Goal: Information Seeking & Learning: Find specific fact

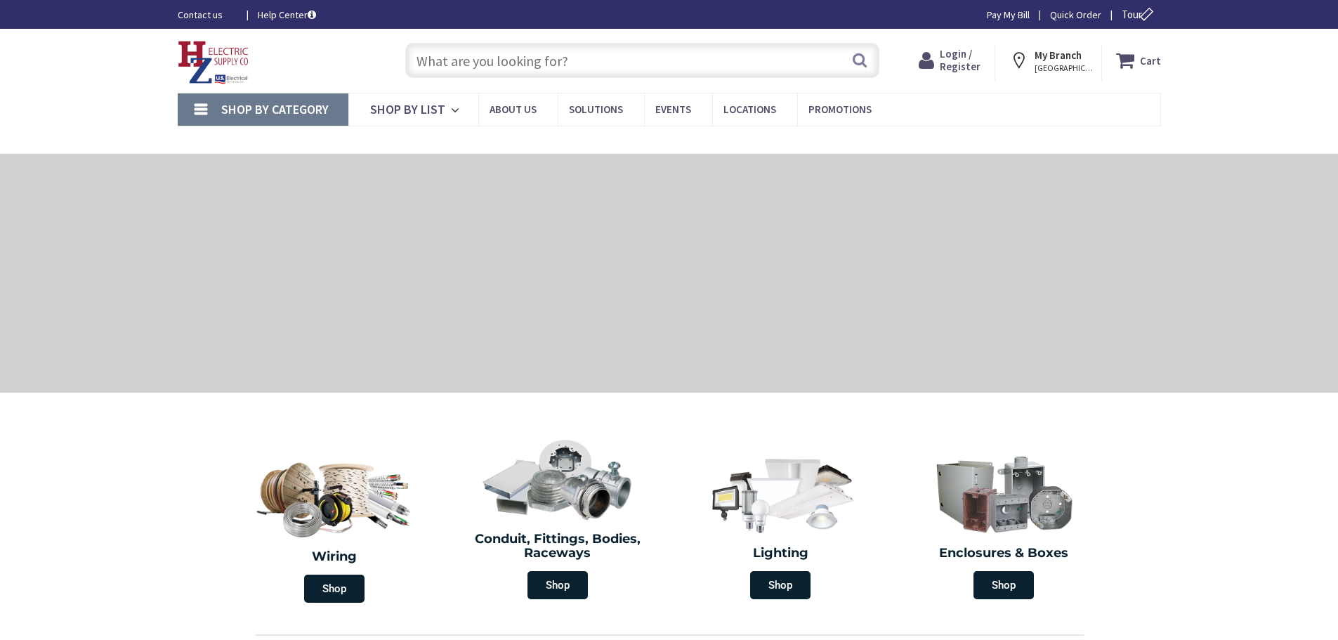
click at [526, 65] on input "text" at bounding box center [642, 60] width 474 height 35
type input "[PERSON_NAME][GEOGRAPHIC_DATA], [GEOGRAPHIC_DATA]"
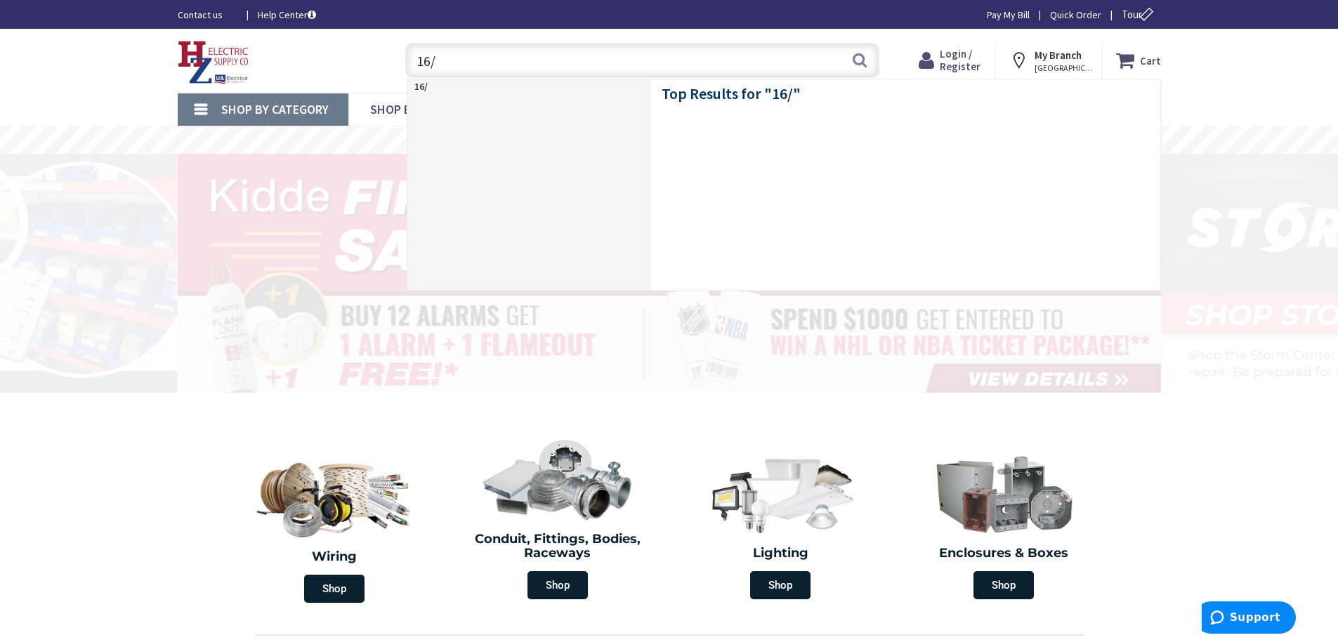
type input "16/3"
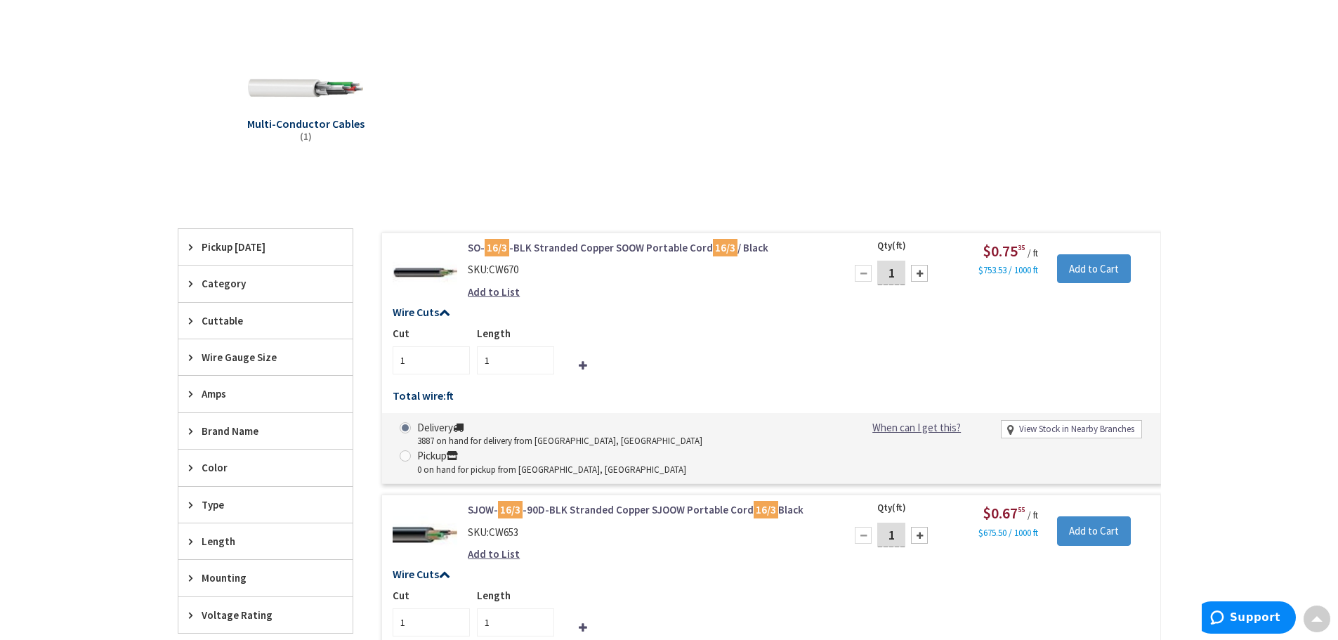
scroll to position [353, 0]
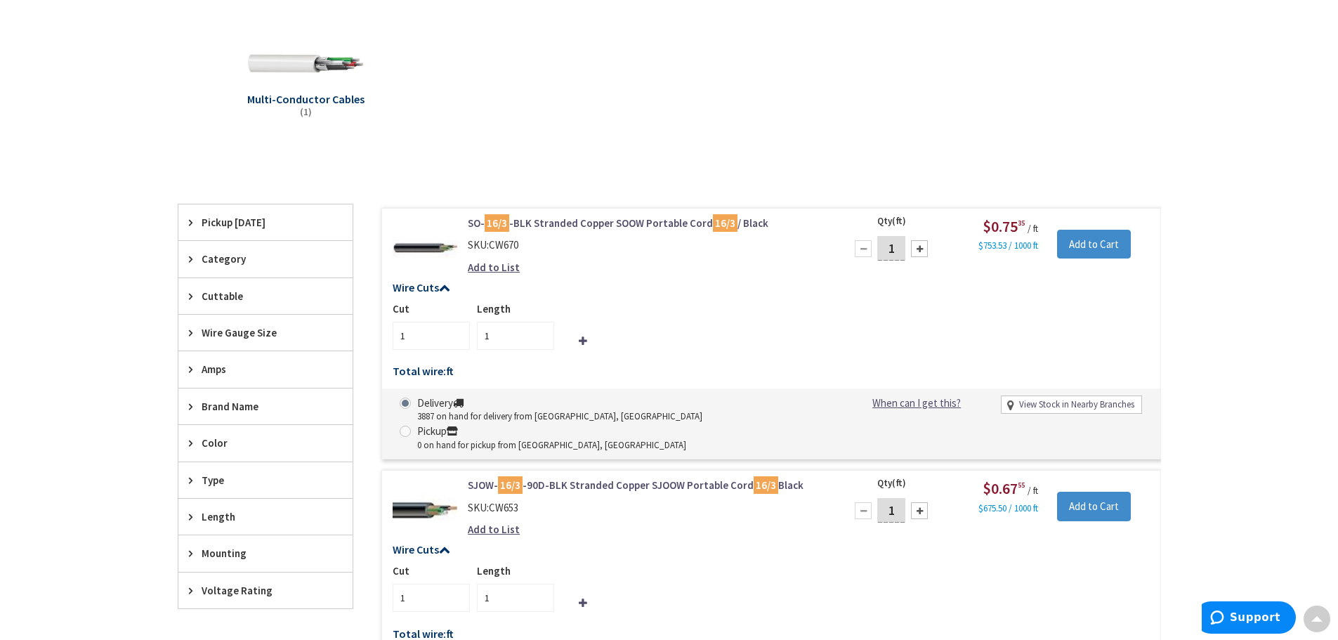
click at [95, 175] on div "Skip to Content Toggle Nav Search Cart My Cart Close" at bounding box center [669, 616] width 1338 height 1877
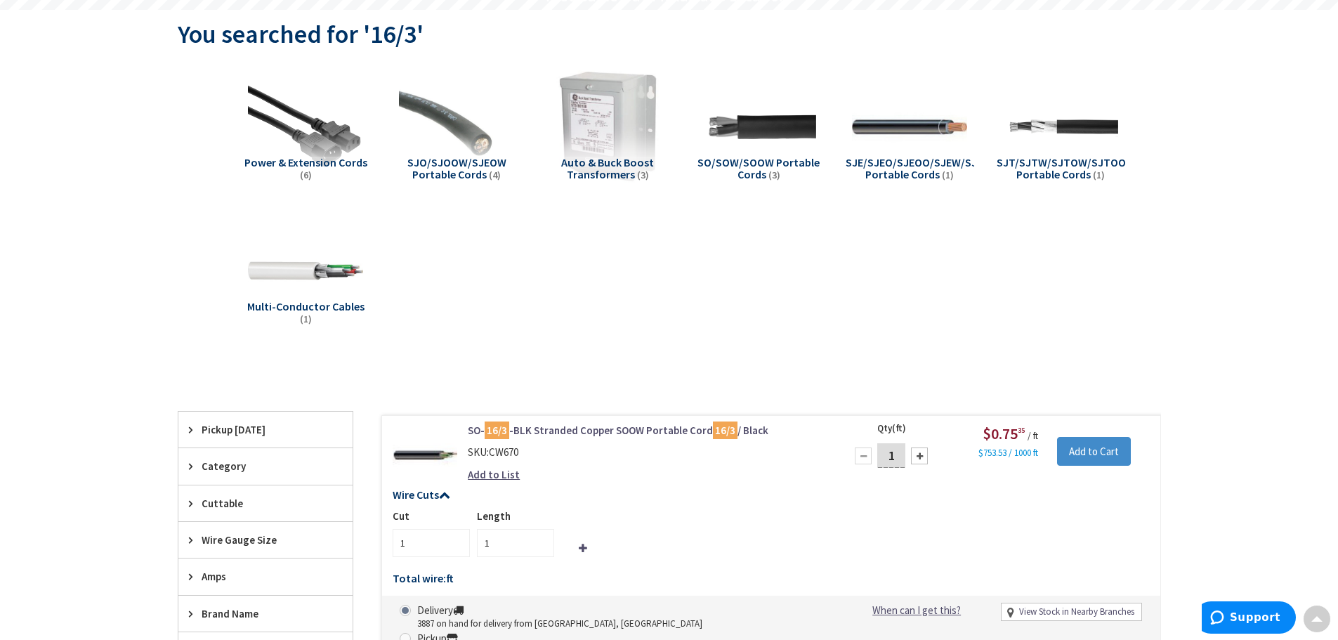
scroll to position [0, 0]
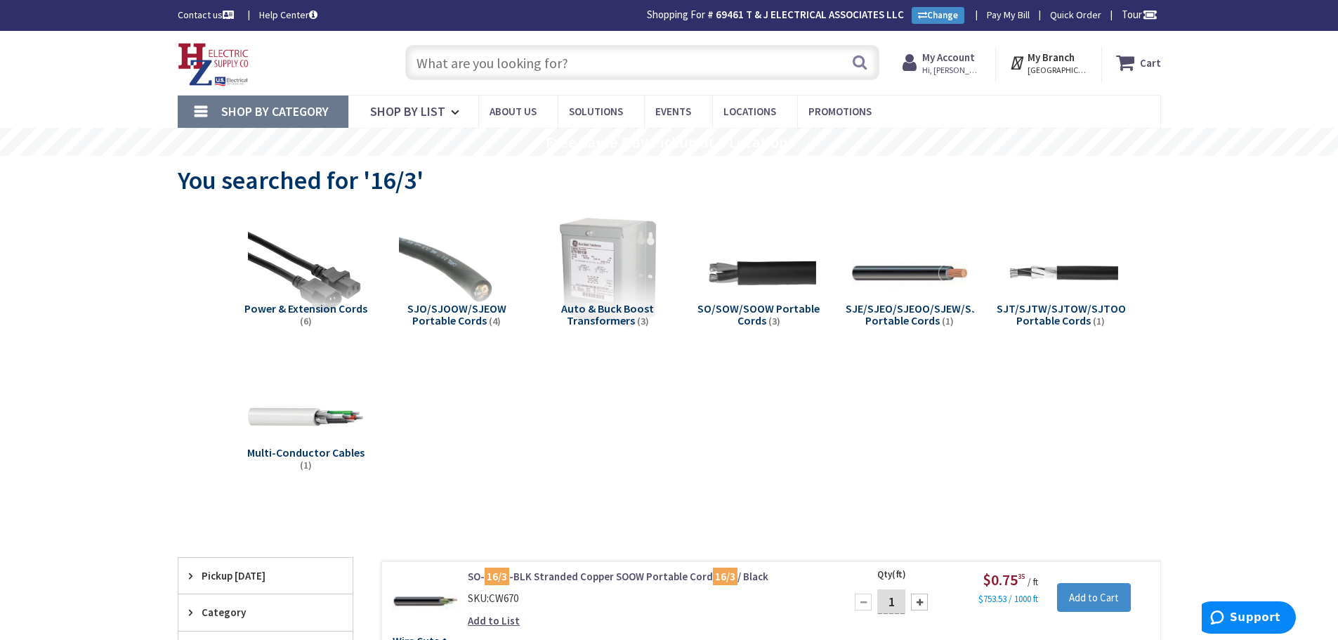
click at [509, 58] on input "text" at bounding box center [642, 62] width 474 height 35
paste input "1" J Hook"
type input "1" J Hook"
